Goal: Navigation & Orientation: Find specific page/section

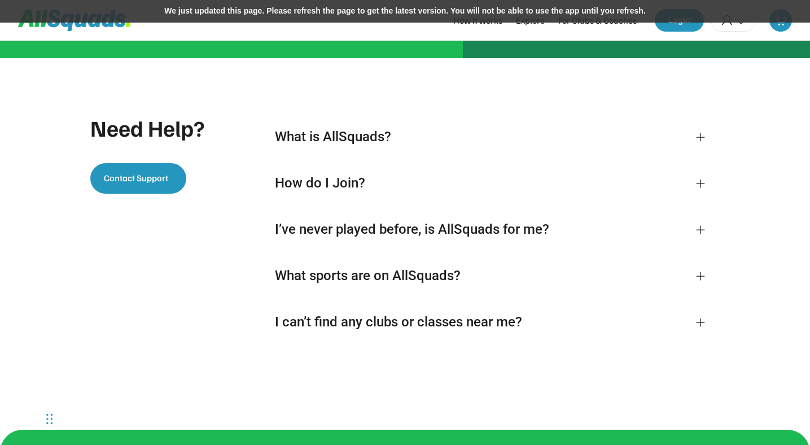
scroll to position [2368, 0]
click at [266, 199] on div "How do I Join? It’s super easy to join AllSquads. Simply head to our homepage a…" at bounding box center [490, 183] width 458 height 44
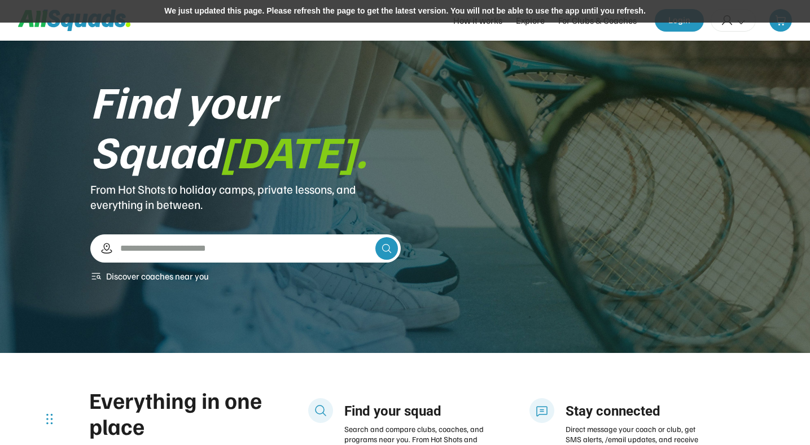
scroll to position [0, 0]
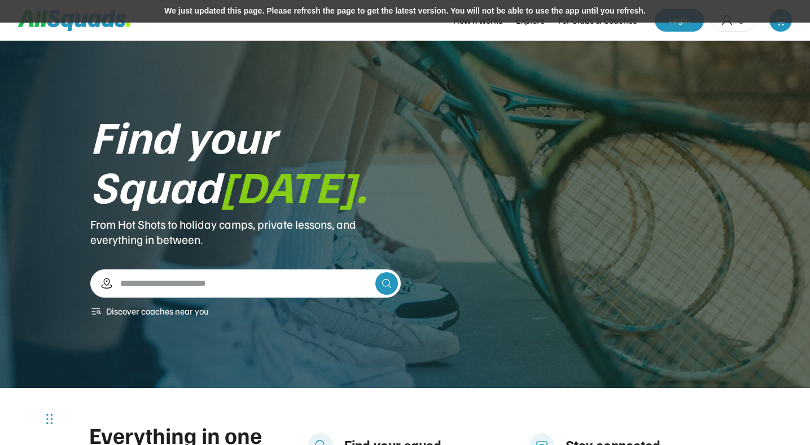
click at [299, 15] on div "We just updated this page. Please refresh the page to get the latest version. Y…" at bounding box center [405, 11] width 810 height 23
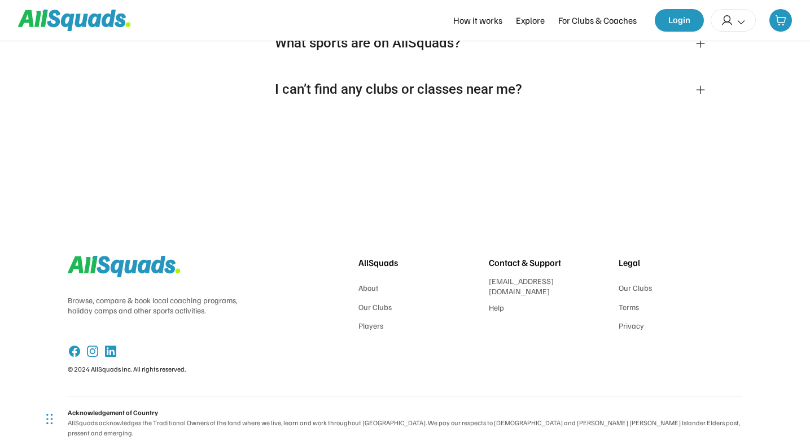
scroll to position [2607, 0]
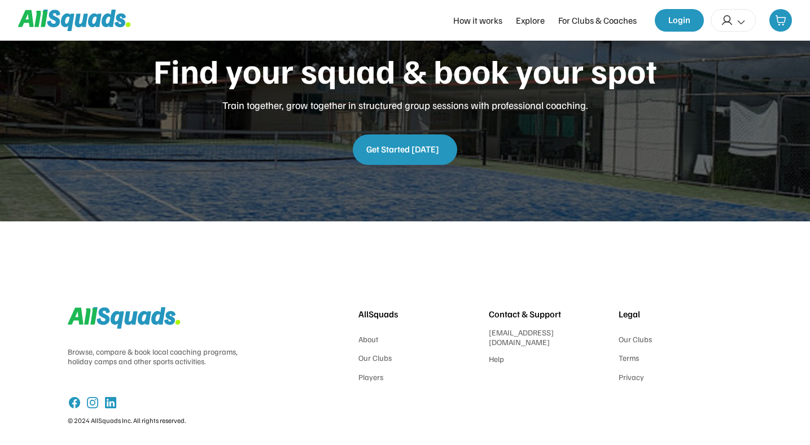
scroll to position [2833, 0]
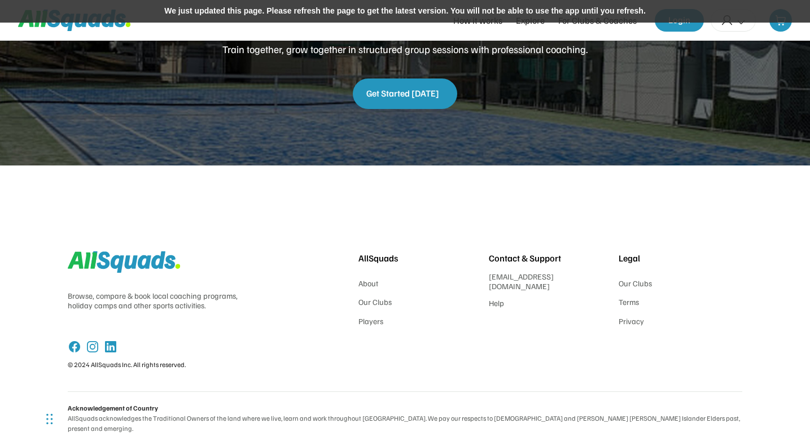
click at [362, 14] on div "We just updated this page. Please refresh the page to get the latest version. Y…" at bounding box center [405, 11] width 810 height 23
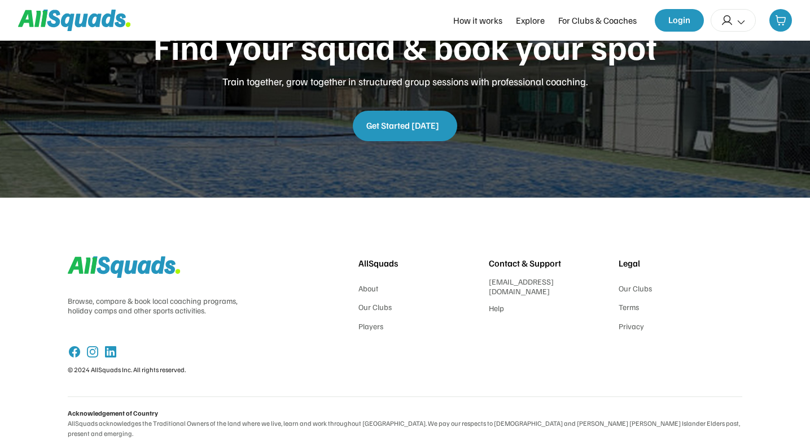
scroll to position [2806, 0]
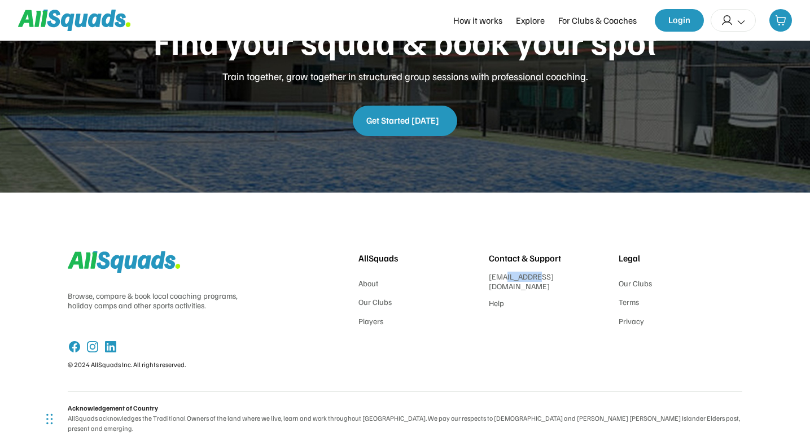
drag, startPoint x: 502, startPoint y: 287, endPoint x: 532, endPoint y: 287, distance: 30.5
click at [532, 287] on div "[EMAIL_ADDRESS][DOMAIN_NAME]" at bounding box center [551, 282] width 124 height 20
click at [532, 320] on div "AllSquads About Our Clubs Players Contact & Support hello@allsquads.com.au Help…" at bounding box center [550, 288] width 384 height 75
drag, startPoint x: 311, startPoint y: 400, endPoint x: 312, endPoint y: 416, distance: 15.8
click at [311, 410] on div "Browse, compare & book local coaching programs, holiday camps and other sports …" at bounding box center [405, 337] width 675 height 216
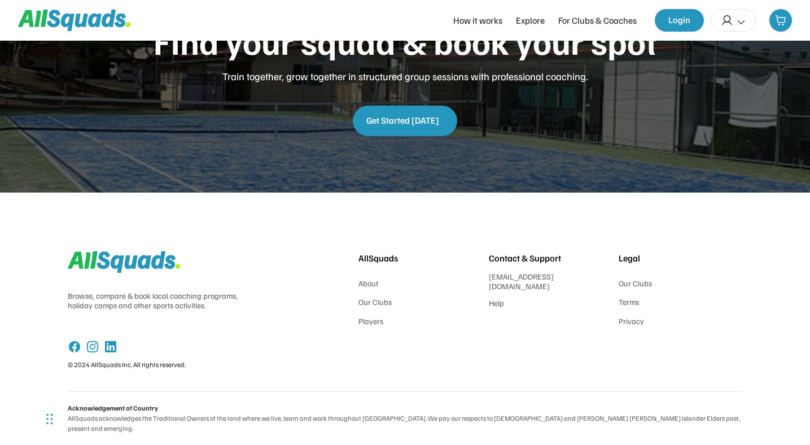
click at [330, 334] on div "Browse, compare & book local coaching programs, holiday camps and other sports …" at bounding box center [405, 310] width 675 height 163
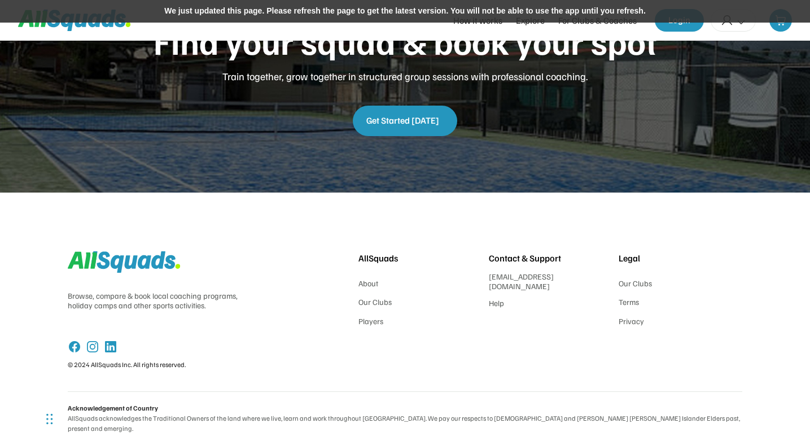
click at [421, 11] on div "We just updated this page. Please refresh the page to get the latest version. Y…" at bounding box center [405, 11] width 810 height 23
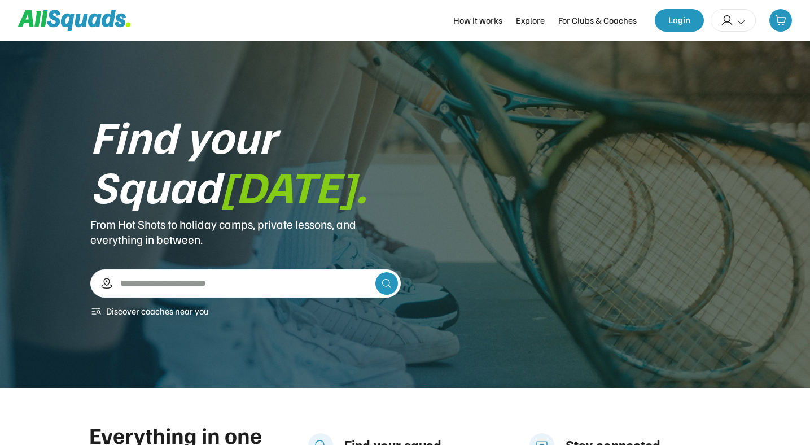
scroll to position [2806, 0]
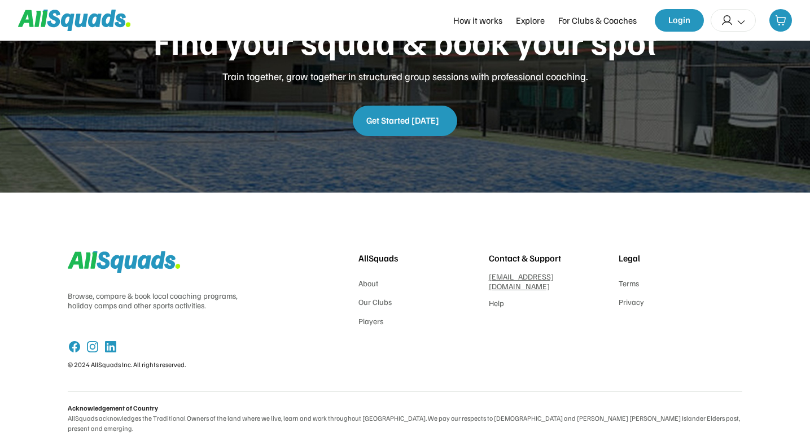
click at [526, 287] on div "[EMAIL_ADDRESS][DOMAIN_NAME]" at bounding box center [551, 282] width 124 height 20
click at [310, 325] on div "Browse, compare & book local coaching programs, holiday camps and other sports …" at bounding box center [405, 310] width 675 height 163
click at [462, 391] on div "Browse, compare & book local coaching programs, holiday camps and other sports …" at bounding box center [405, 310] width 675 height 163
click at [600, 346] on div "Browse, compare & book local coaching programs, holiday camps and other sports …" at bounding box center [405, 310] width 675 height 163
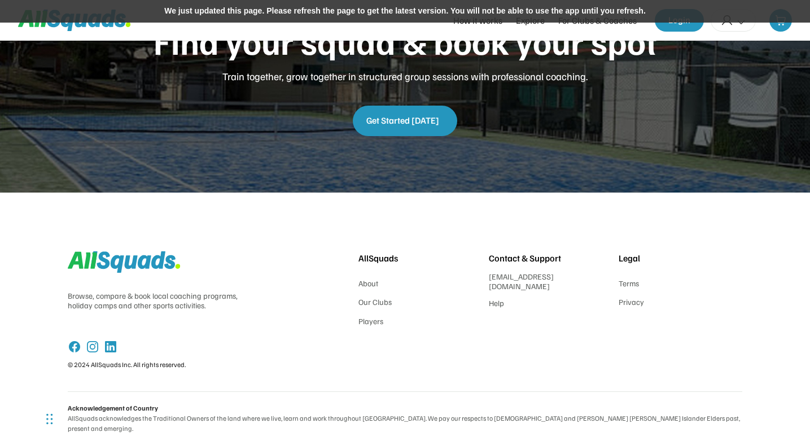
click at [412, 14] on div "We just updated this page. Please refresh the page to get the latest version. Y…" at bounding box center [405, 11] width 810 height 23
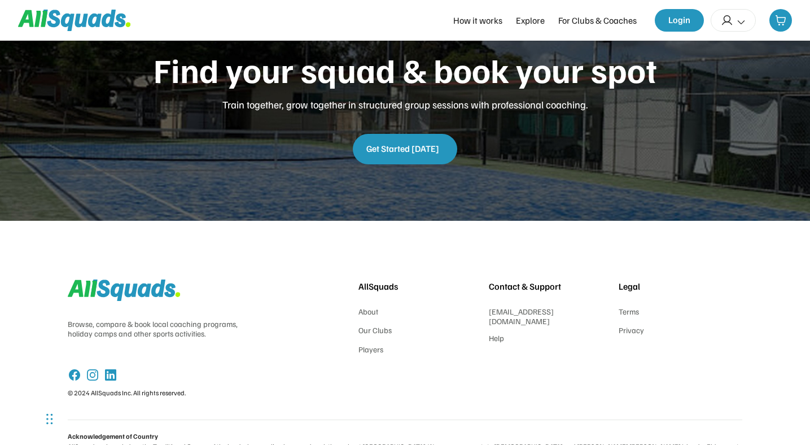
scroll to position [2771, 0]
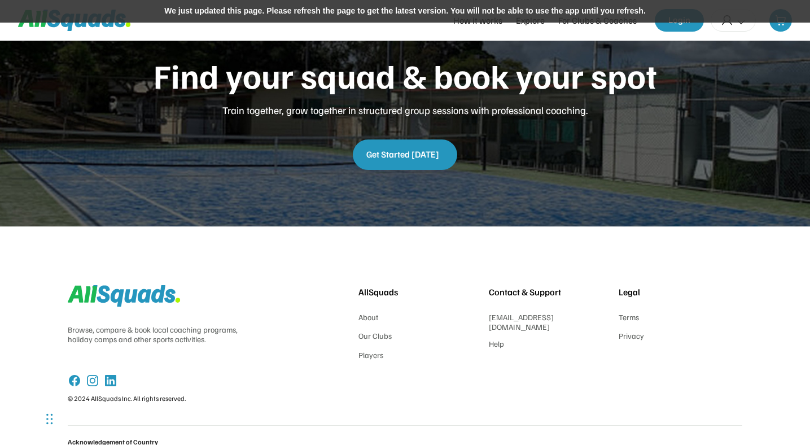
click at [449, 10] on div "We just updated this page. Please refresh the page to get the latest version. Y…" at bounding box center [405, 11] width 810 height 23
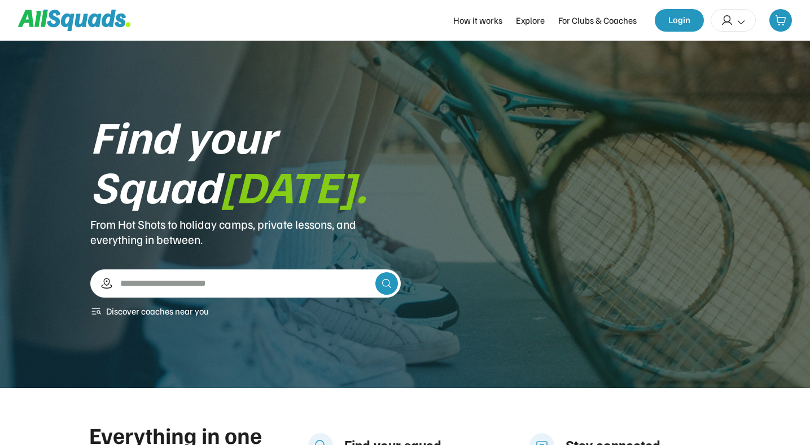
scroll to position [2806, 0]
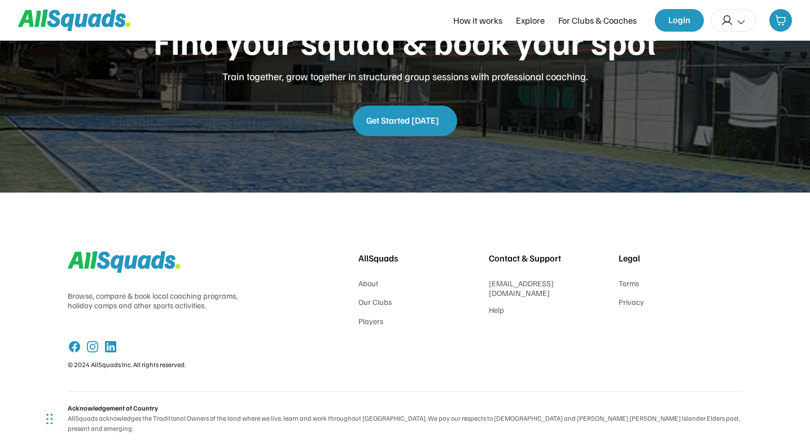
click at [435, 246] on div "Browse, compare & book local coaching programs, holiday camps and other sports …" at bounding box center [405, 310] width 675 height 163
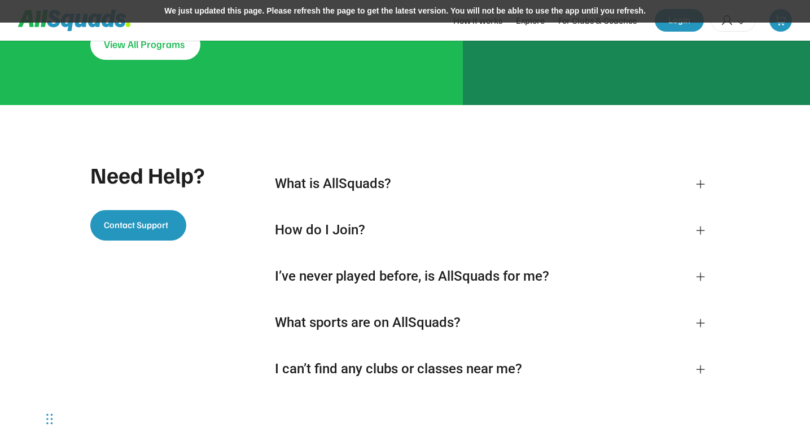
scroll to position [2320, 0]
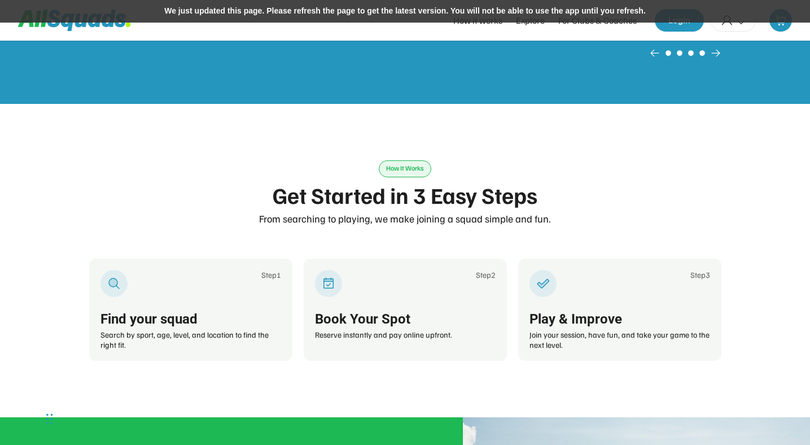
scroll to position [1647, 0]
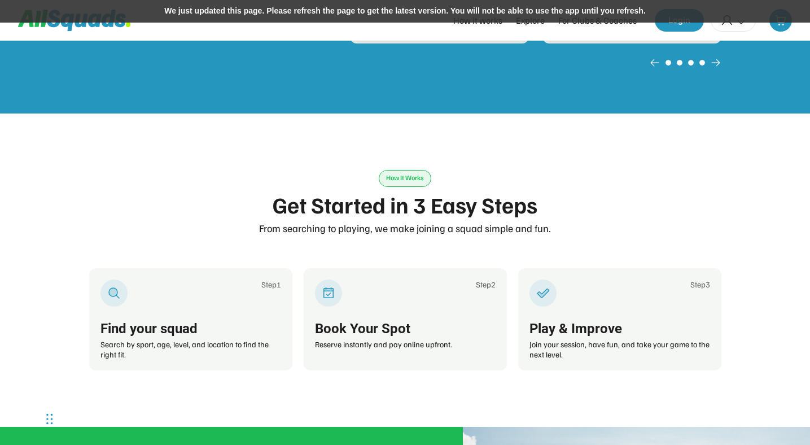
click at [489, 13] on div "We just updated this page. Please refresh the page to get the latest version. Y…" at bounding box center [405, 11] width 810 height 23
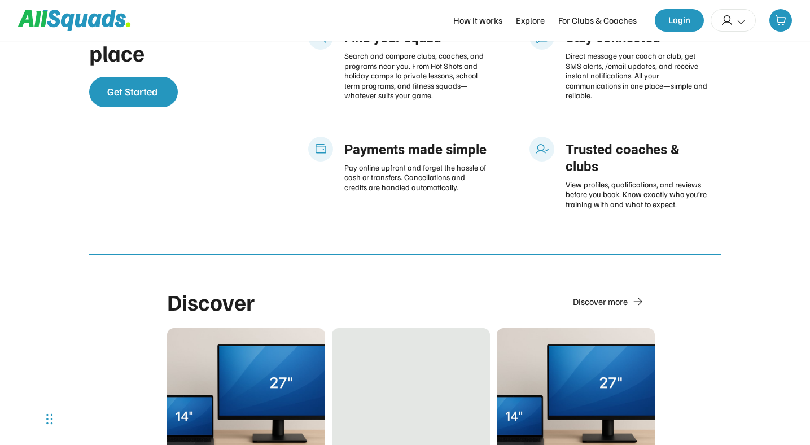
scroll to position [423, 0]
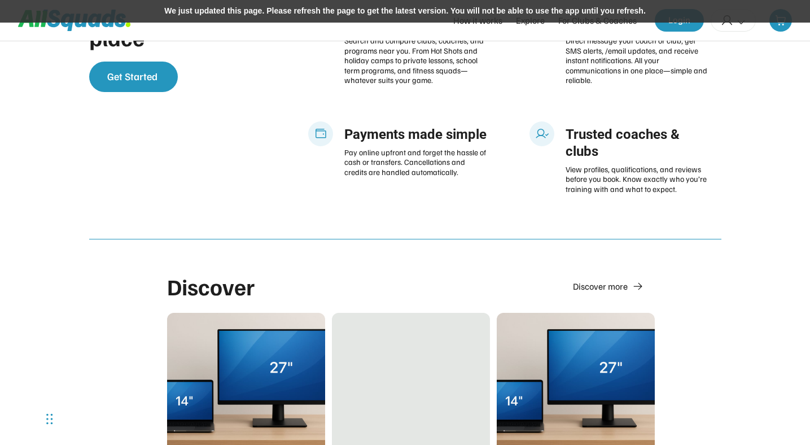
click at [418, 15] on div "We just updated this page. Please refresh the page to get the latest version. Y…" at bounding box center [405, 11] width 810 height 23
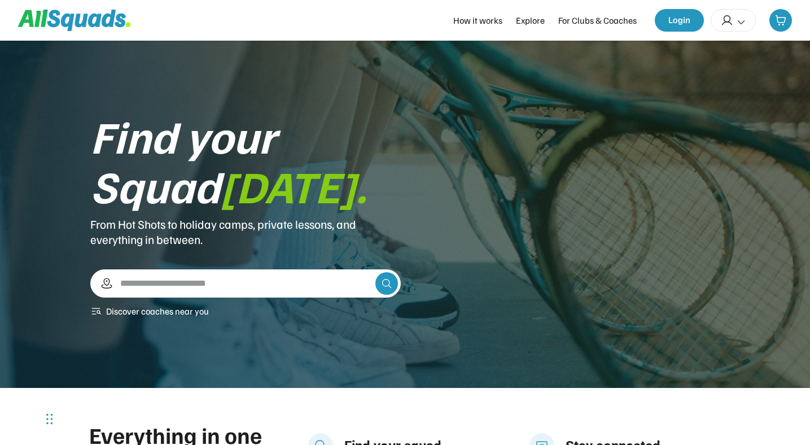
click at [458, 169] on div "Find your Squad [DATE]. From Hot Shots to holiday camps, private lessons, and e…" at bounding box center [404, 214] width 629 height 207
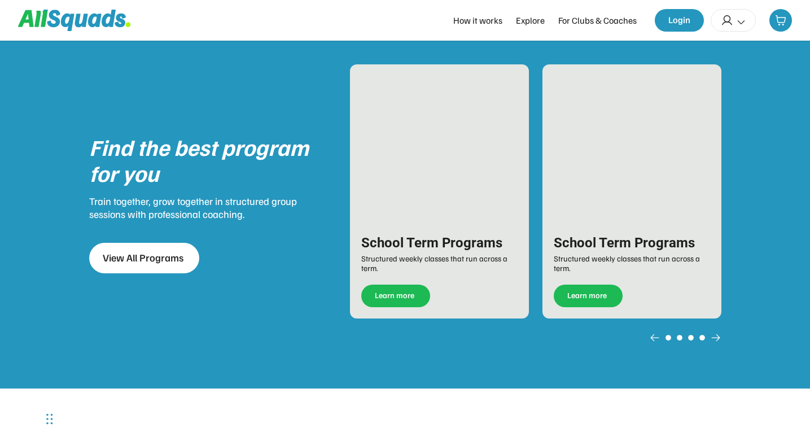
scroll to position [1369, 0]
